Goal: Browse casually

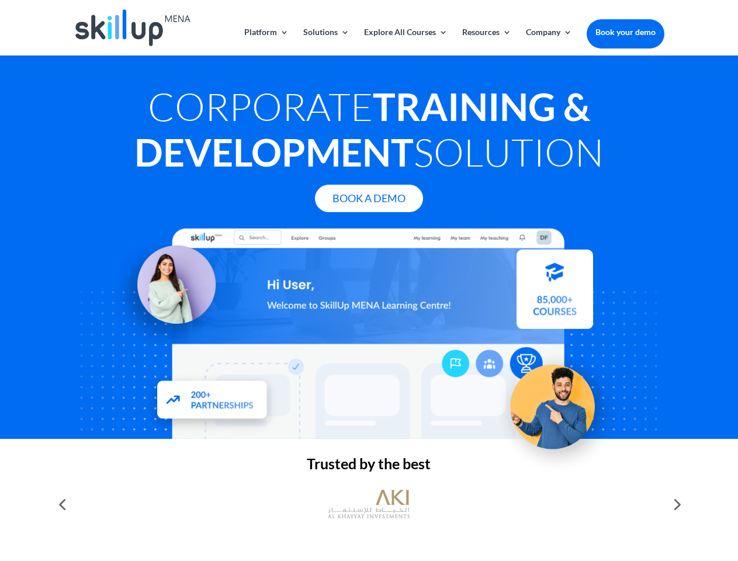
click at [369, 280] on div at bounding box center [369, 333] width 590 height 210
click at [325, 41] on link "Solutions" at bounding box center [326, 41] width 46 height 27
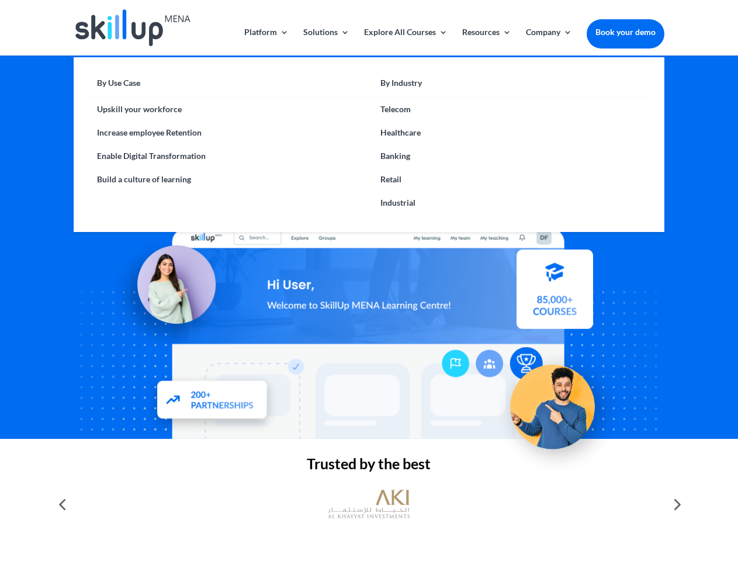
click at [405, 41] on link "Explore All Courses" at bounding box center [406, 41] width 84 height 27
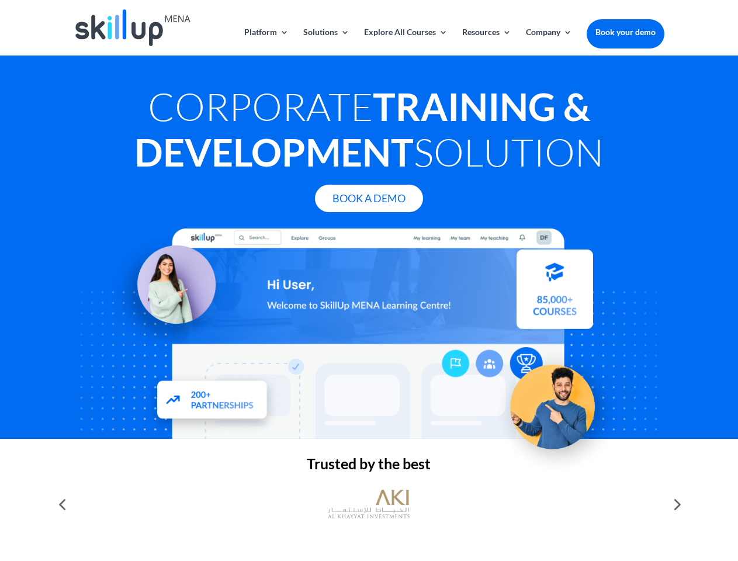
click at [485, 41] on link "Resources" at bounding box center [486, 41] width 49 height 27
click at [548, 41] on link "Company" at bounding box center [549, 41] width 46 height 27
click at [369, 504] on img at bounding box center [369, 504] width 82 height 41
